Goal: Register for event/course

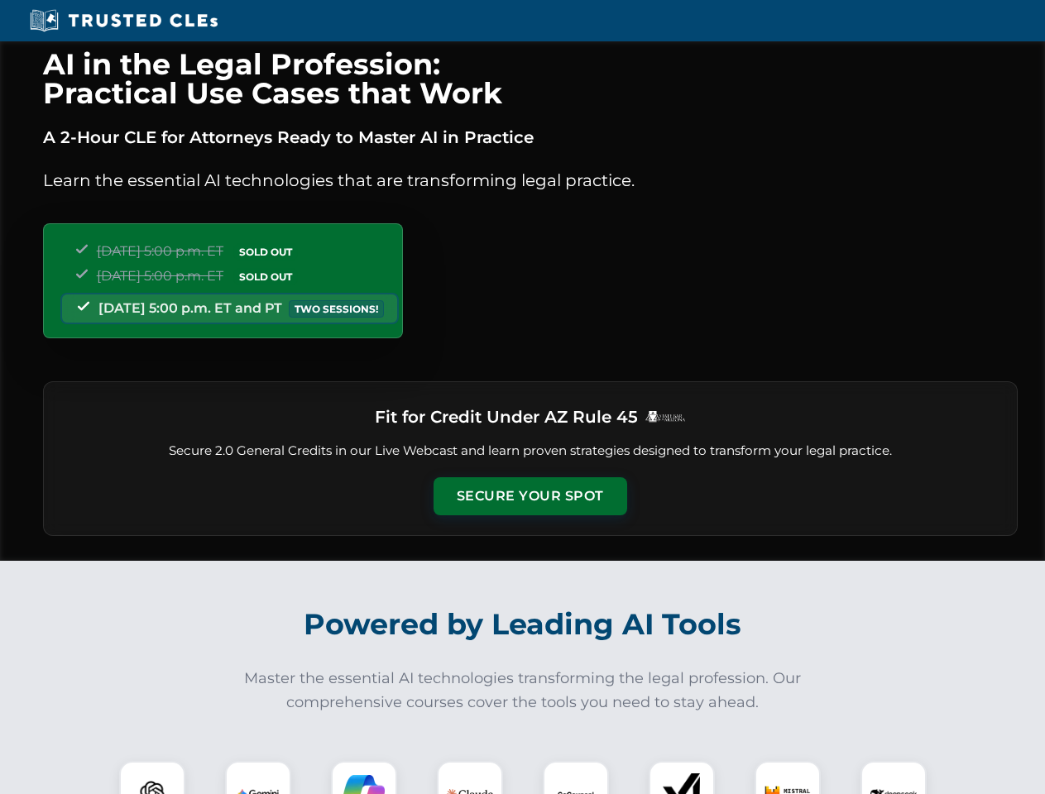
click at [530, 496] on button "Secure Your Spot" at bounding box center [531, 496] width 194 height 38
click at [152, 778] on img at bounding box center [152, 794] width 48 height 48
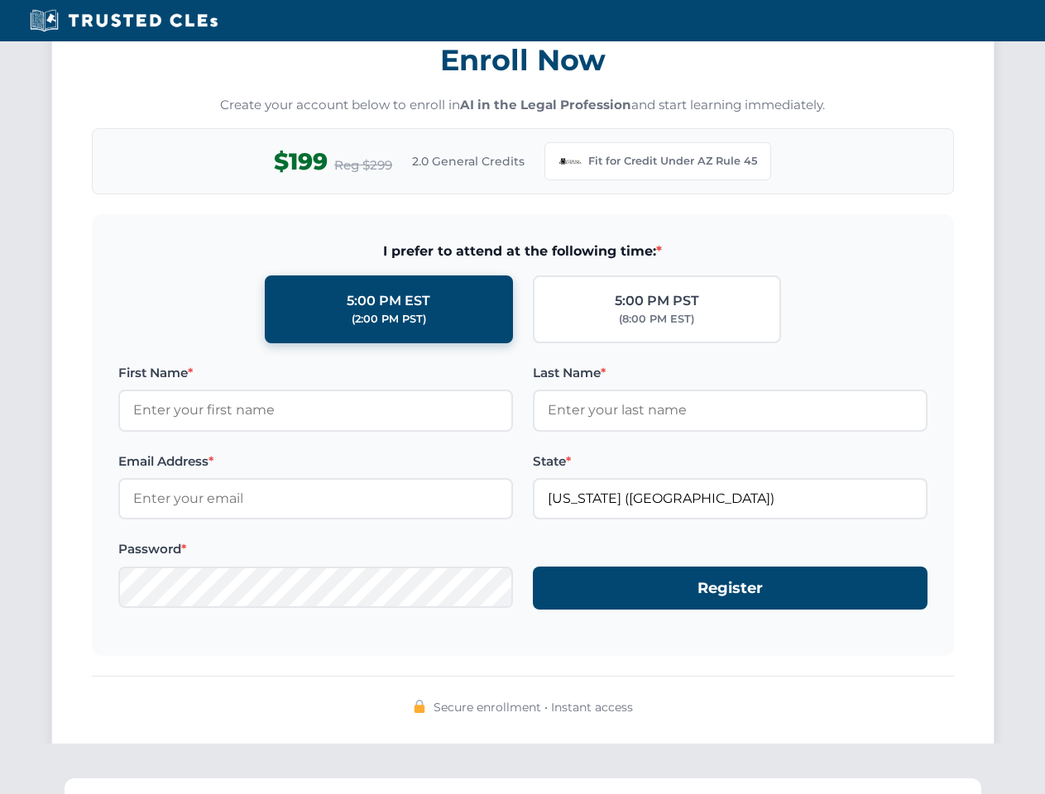
scroll to position [1613, 0]
